Goal: Task Accomplishment & Management: Use online tool/utility

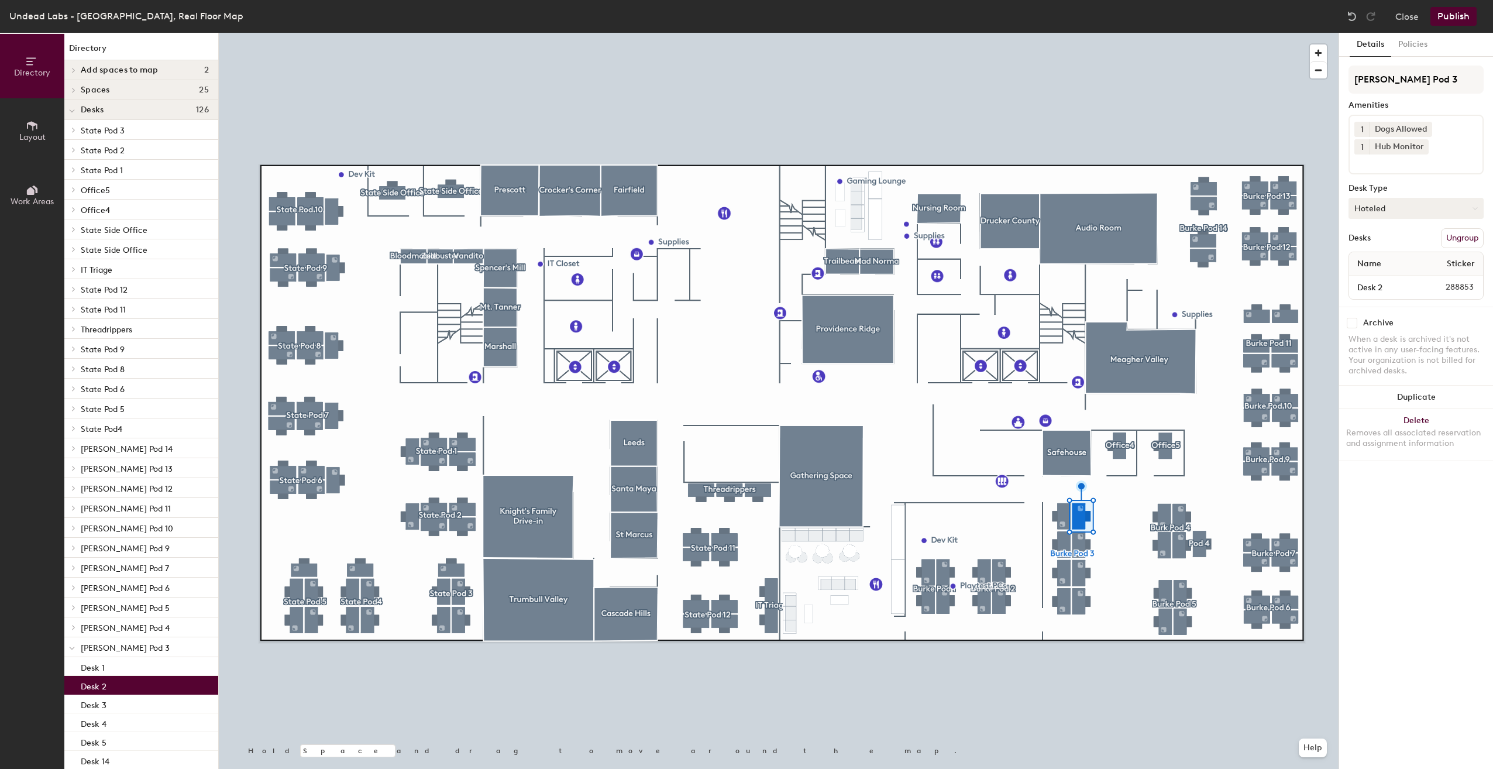
click at [1398, 211] on button "Hoteled" at bounding box center [1416, 208] width 135 height 21
click at [1397, 242] on div "Assigned" at bounding box center [1407, 245] width 117 height 18
click at [1445, 15] on button "Publish" at bounding box center [1454, 16] width 46 height 19
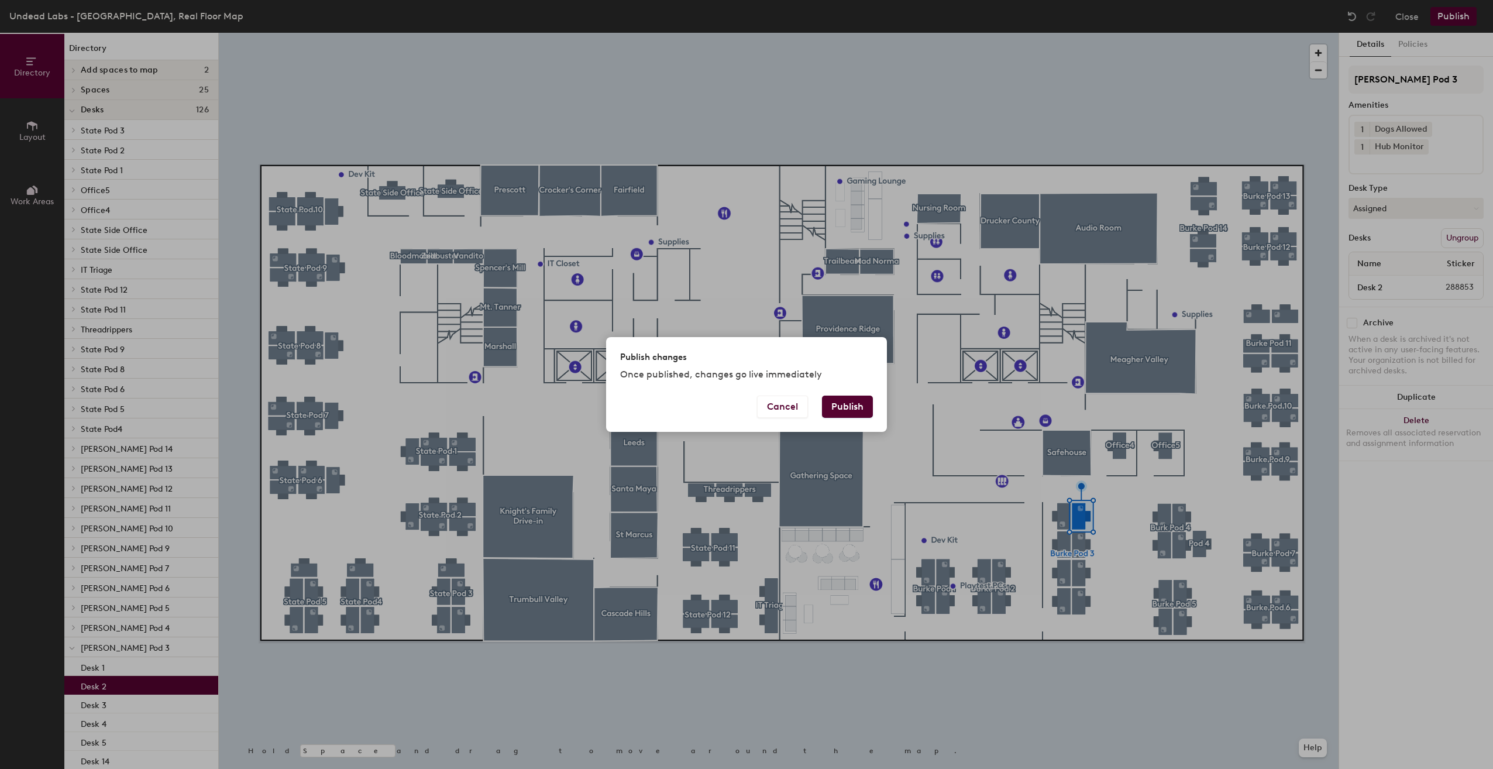
click at [837, 403] on button "Publish" at bounding box center [847, 407] width 51 height 22
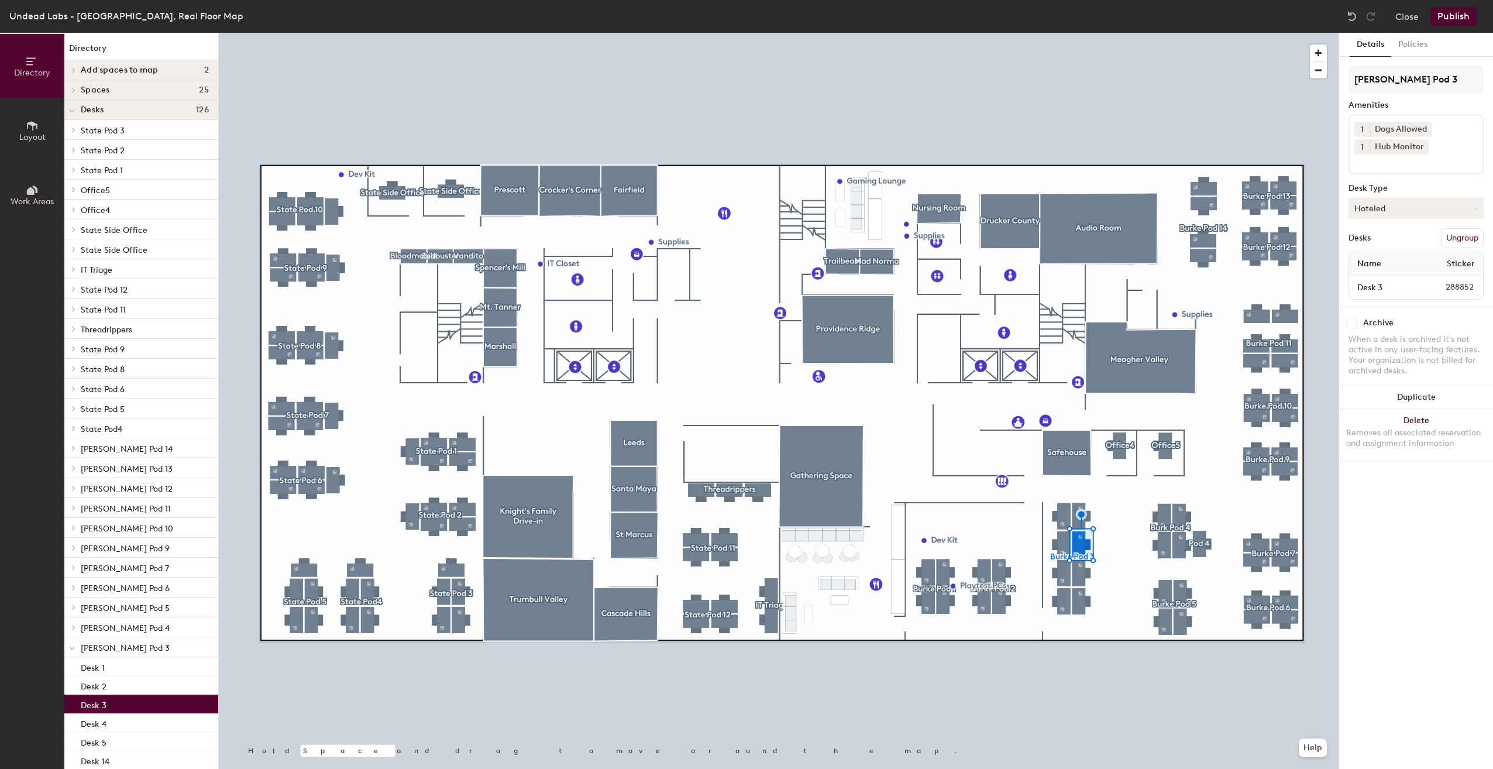
click at [1404, 208] on button "Hoteled" at bounding box center [1416, 208] width 135 height 21
click at [1399, 246] on div "Assigned" at bounding box center [1407, 245] width 117 height 18
click at [1459, 19] on button "Publish" at bounding box center [1454, 16] width 46 height 19
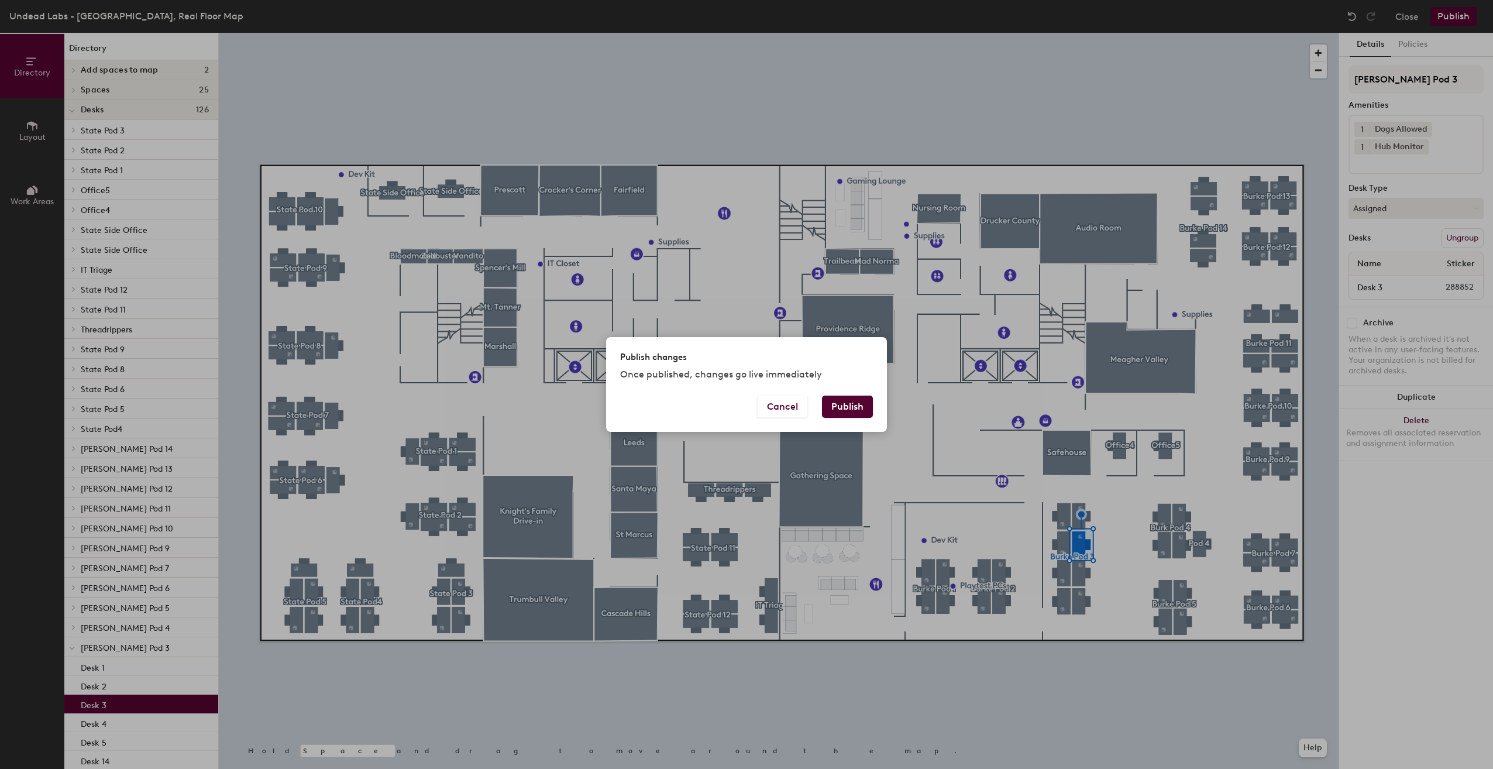
click at [855, 405] on button "Publish" at bounding box center [847, 407] width 51 height 22
